Goal: Task Accomplishment & Management: Manage account settings

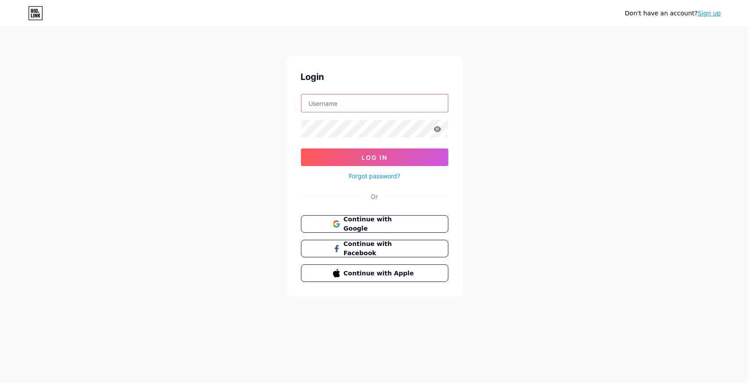
type input "[EMAIL_ADDRESS][DOMAIN_NAME]"
click at [226, 152] on div "Don't have an account? Sign up Login [EMAIL_ADDRESS][DOMAIN_NAME] Log In Forgot…" at bounding box center [374, 162] width 749 height 324
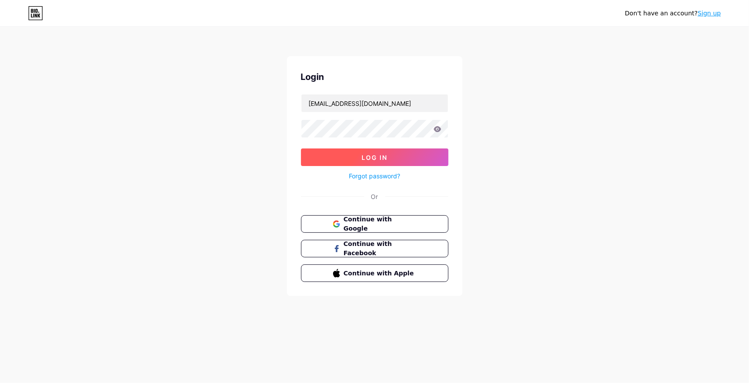
click at [378, 155] on span "Log In" at bounding box center [375, 157] width 26 height 7
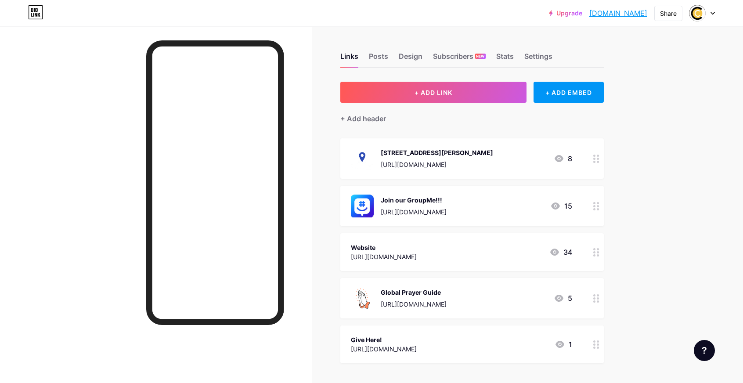
click at [716, 11] on div "Upgrade mwsuchallenge.b... [DOMAIN_NAME] Share Switch accounts MWSU [DEMOGRAPHI…" at bounding box center [371, 13] width 743 height 16
click at [709, 12] on div at bounding box center [701, 13] width 25 height 16
click at [638, 98] on link "Account settings" at bounding box center [659, 100] width 109 height 24
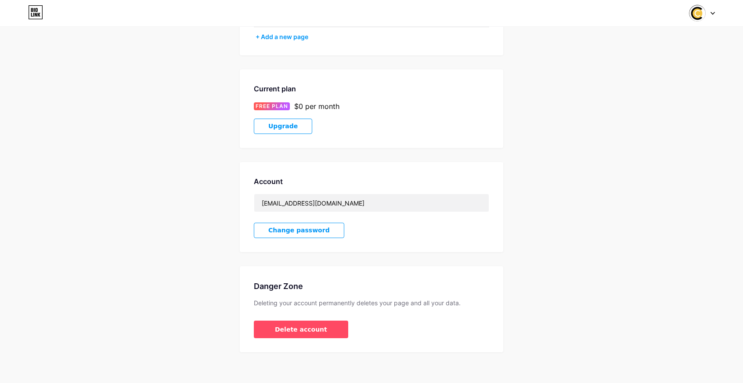
scroll to position [105, 0]
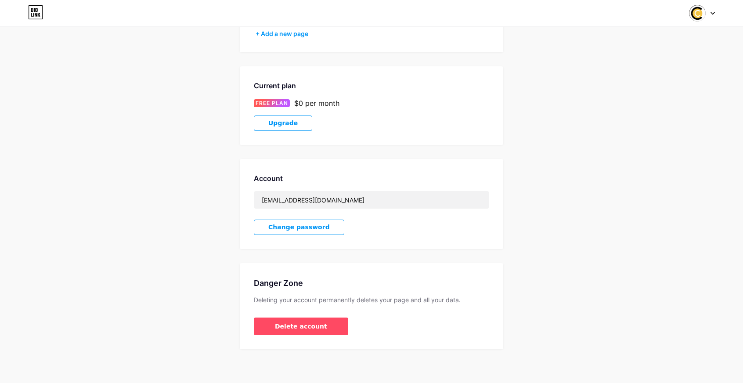
click at [284, 226] on span "Change password" at bounding box center [298, 226] width 61 height 7
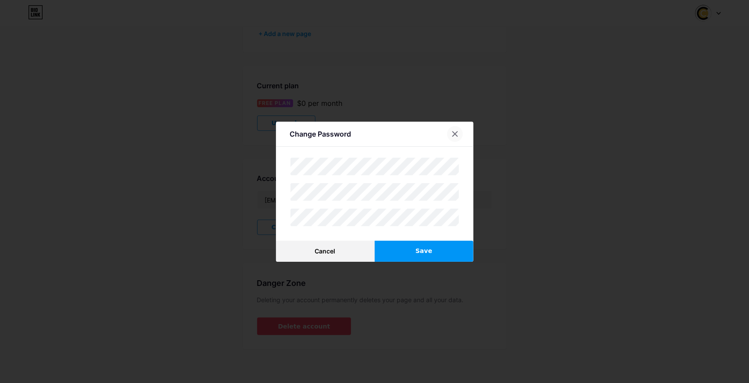
click at [454, 134] on icon at bounding box center [455, 133] width 7 height 7
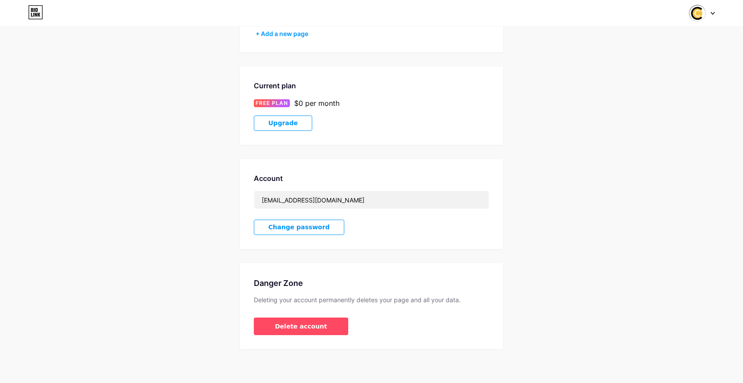
click at [293, 223] on span "Change password" at bounding box center [298, 226] width 61 height 7
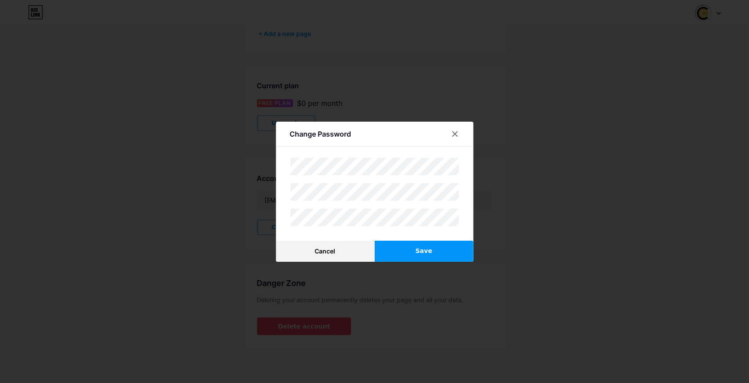
click at [383, 140] on div "Change Password" at bounding box center [375, 136] width 198 height 21
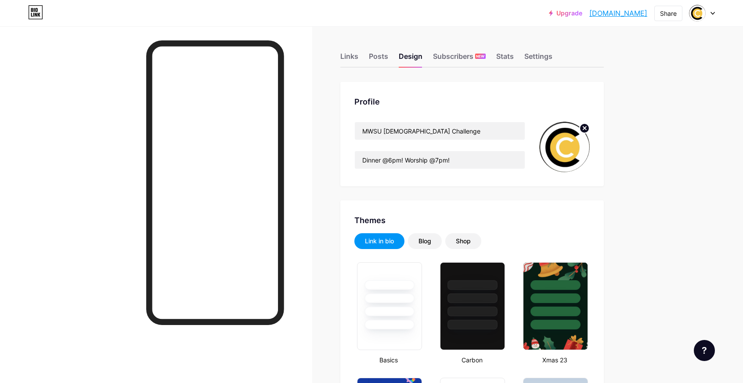
type input "#e9cd1c"
type input "#ffffff"
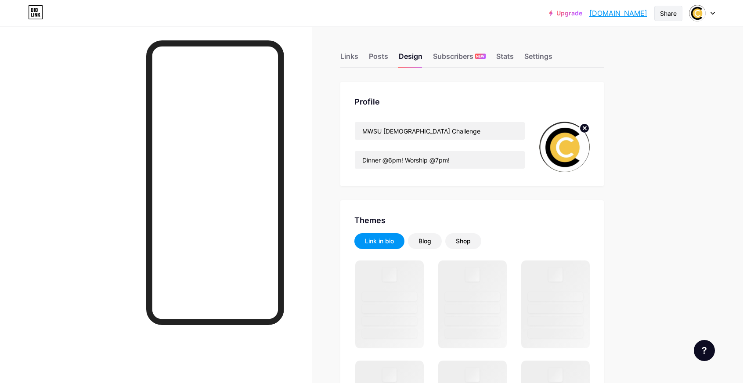
type input "#e9cd1c"
type input "#ffffff"
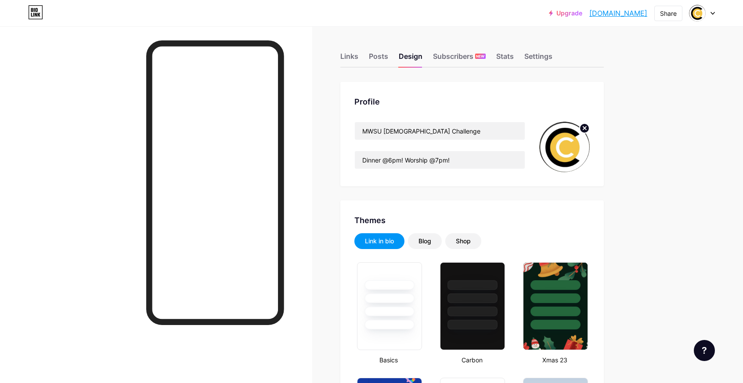
click at [711, 14] on div at bounding box center [701, 13] width 25 height 16
click at [632, 120] on li "Logout" at bounding box center [659, 124] width 109 height 24
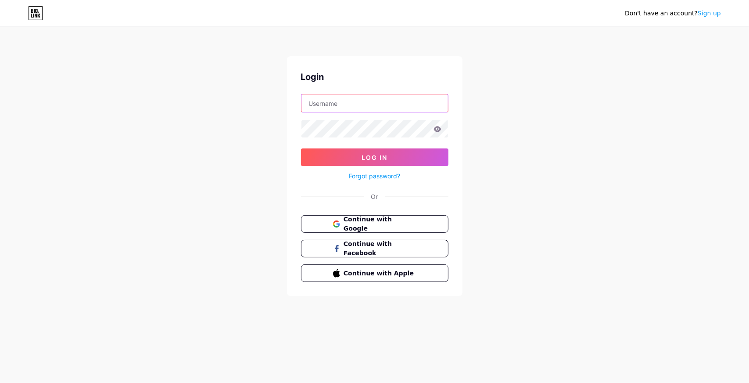
type input "jamesphillipfoster540@gmail.com"
click at [435, 129] on icon at bounding box center [437, 129] width 7 height 6
click at [168, 157] on div "Don't have an account? Sign up Login jamesphillipfoster540@gmail.com Log In For…" at bounding box center [374, 162] width 749 height 324
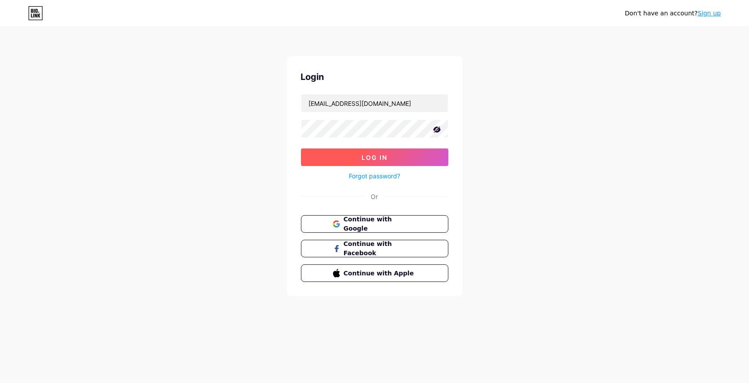
click at [335, 158] on button "Log In" at bounding box center [374, 157] width 147 height 18
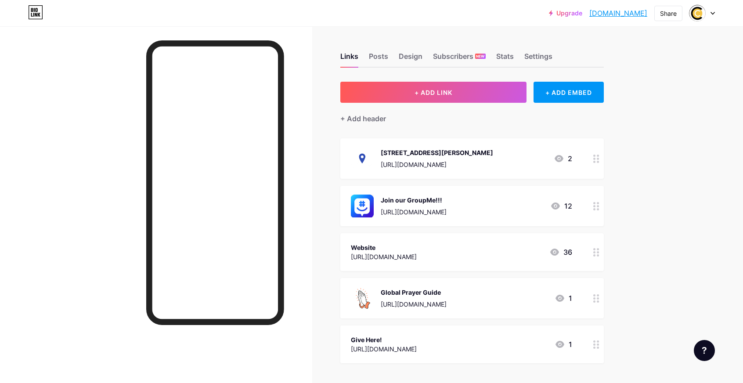
click at [713, 13] on icon at bounding box center [713, 13] width 4 height 2
click at [450, 19] on div "Upgrade mwsuchallenge.b... mwsuchallenge.bio.link Share Switch accounts MWSU Ch…" at bounding box center [371, 13] width 743 height 16
